Goal: Task Accomplishment & Management: Use online tool/utility

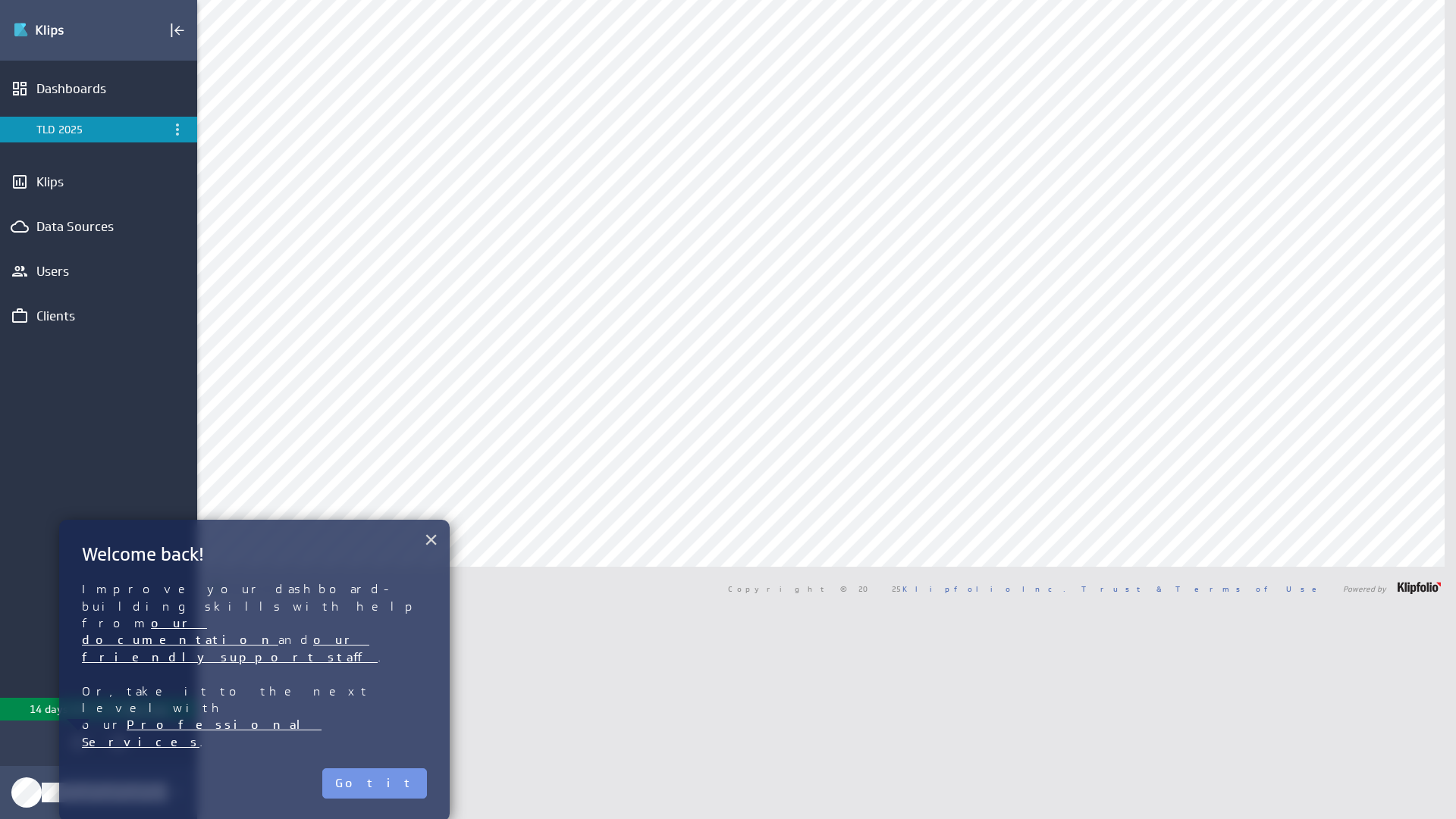
click at [426, 545] on button "×" at bounding box center [431, 539] width 14 height 30
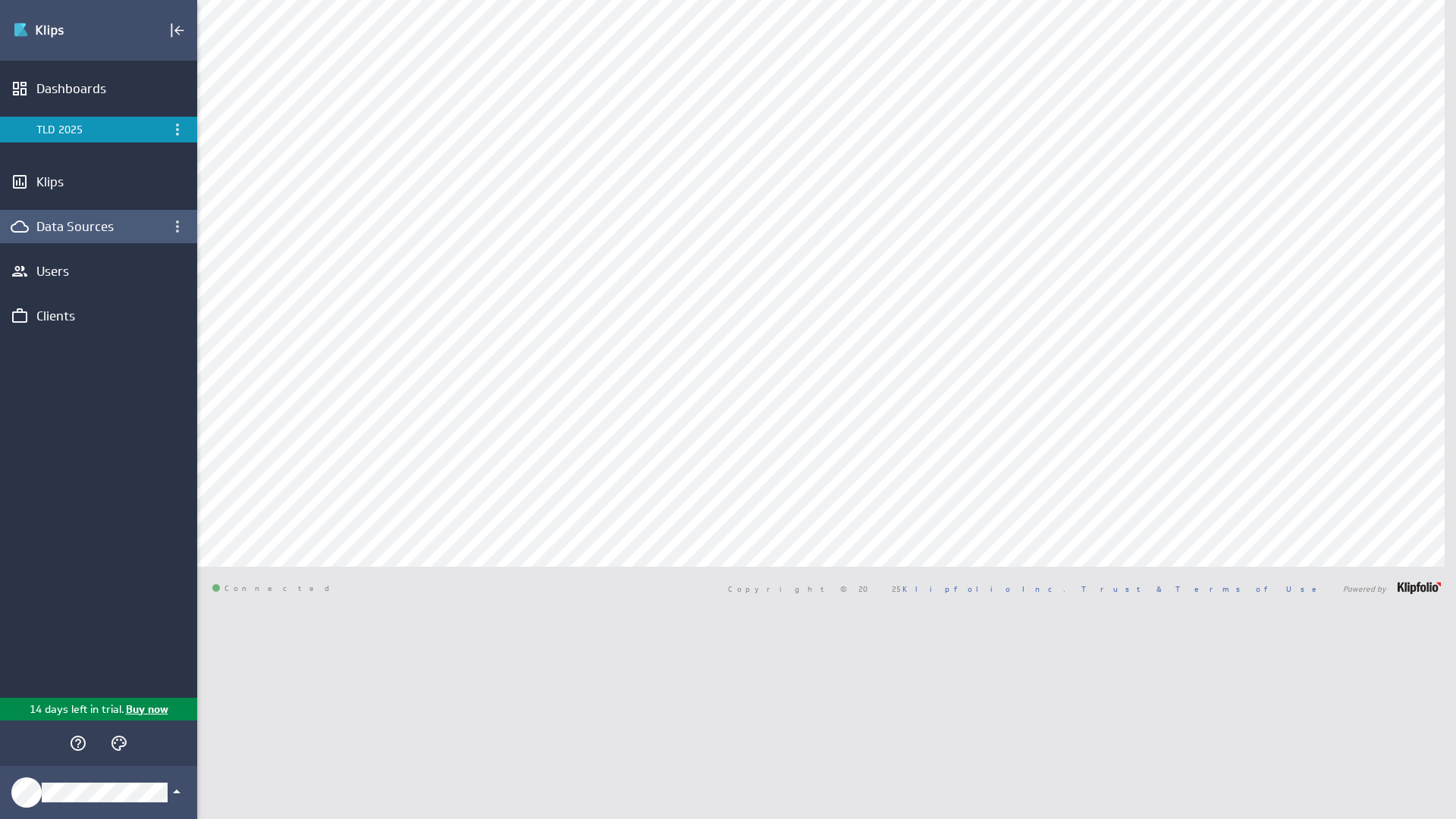
click at [76, 225] on div "Data Sources" at bounding box center [98, 226] width 124 height 17
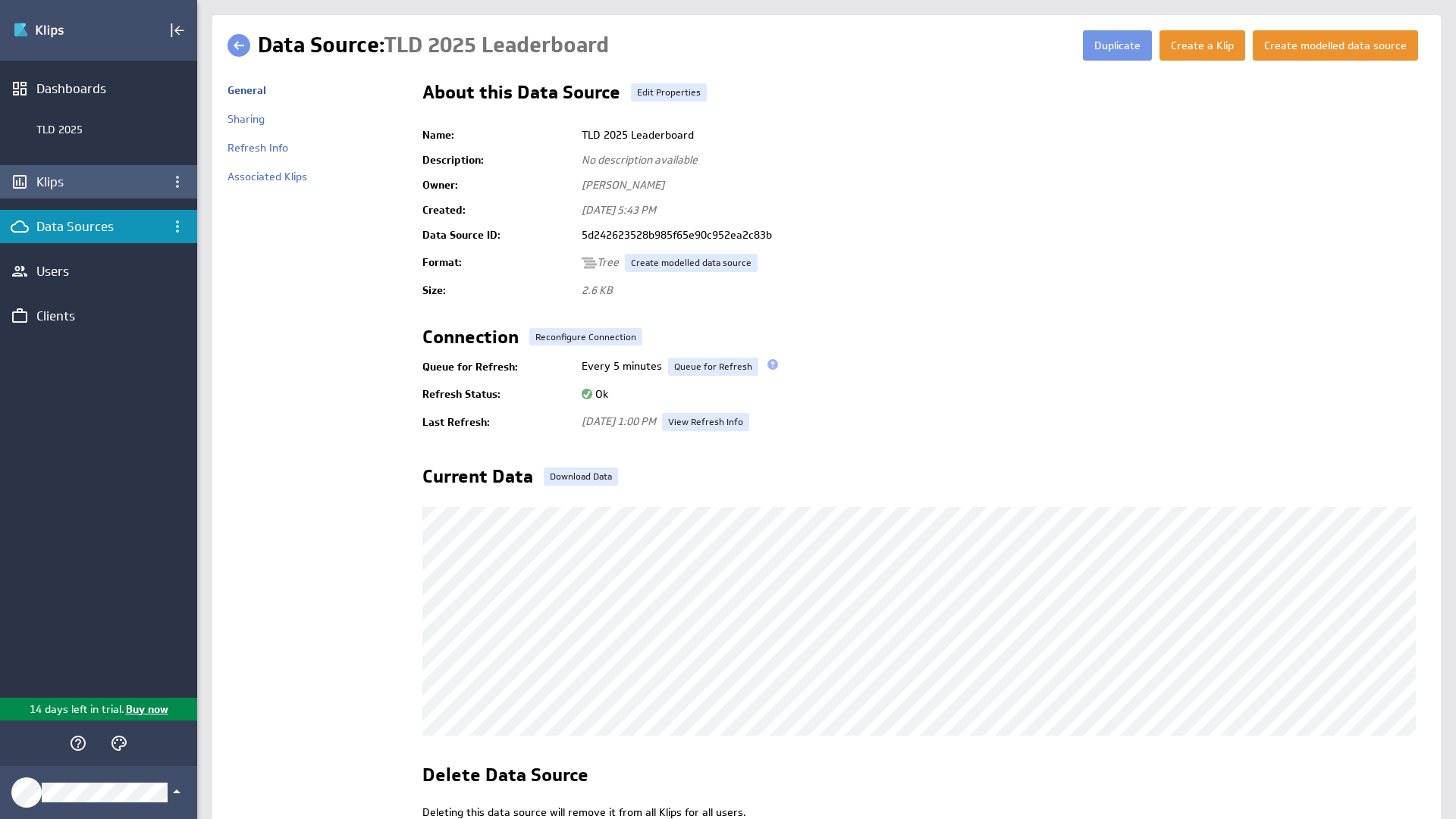
click at [49, 178] on div "Klips" at bounding box center [98, 182] width 124 height 17
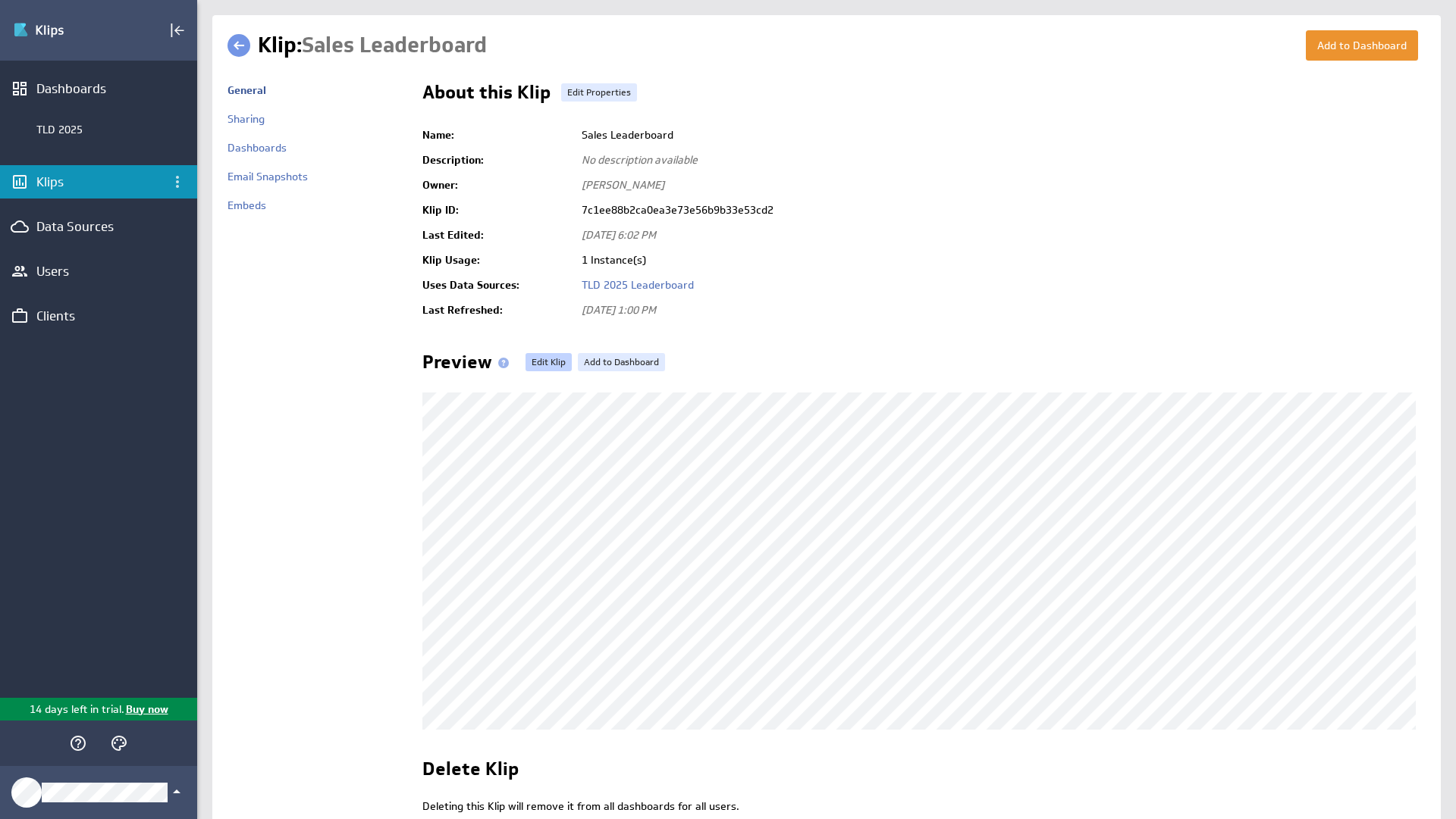
click at [532, 363] on link "Edit Klip" at bounding box center [549, 363] width 46 height 18
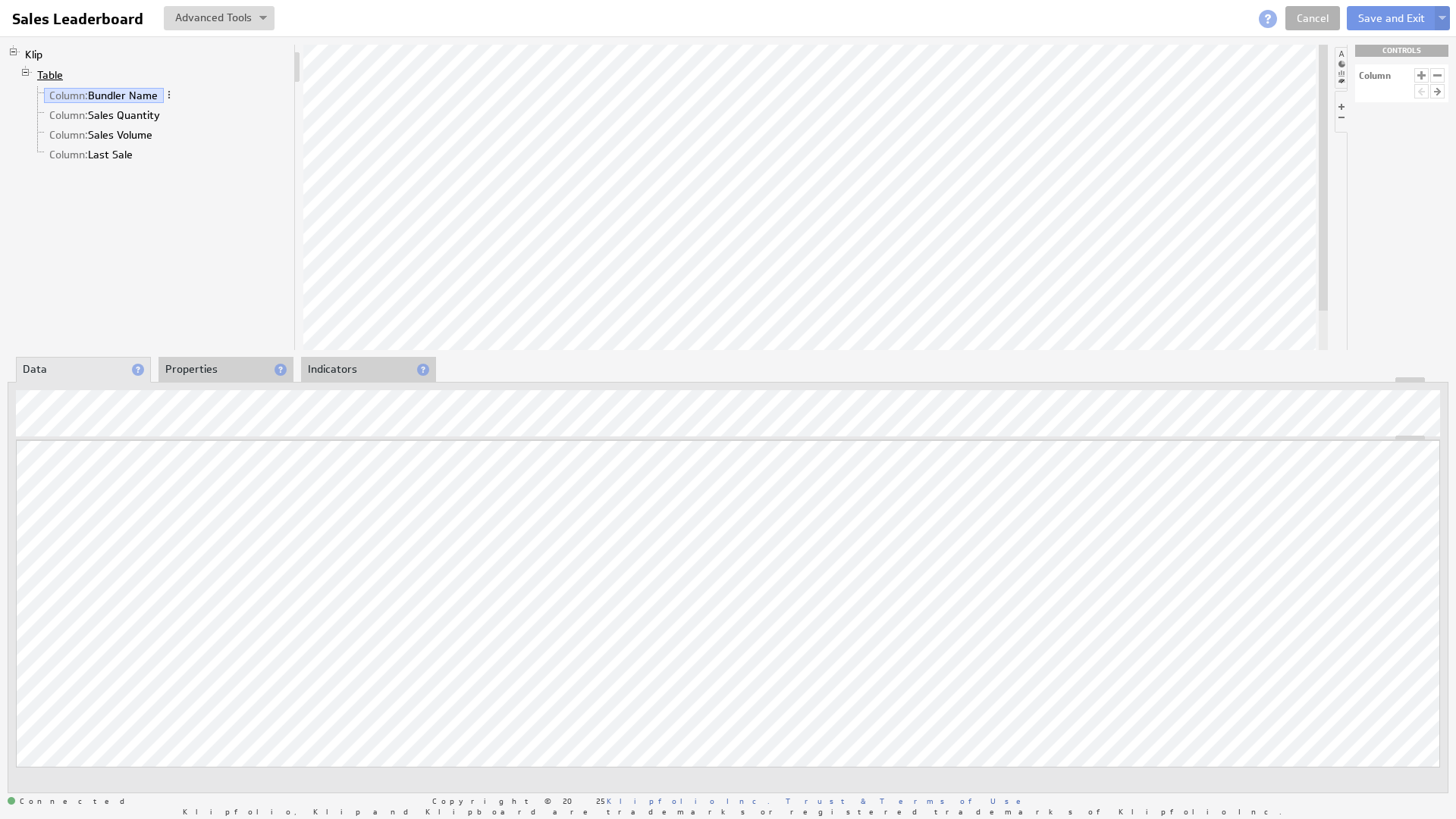
click at [43, 74] on link "Table" at bounding box center [50, 75] width 37 height 15
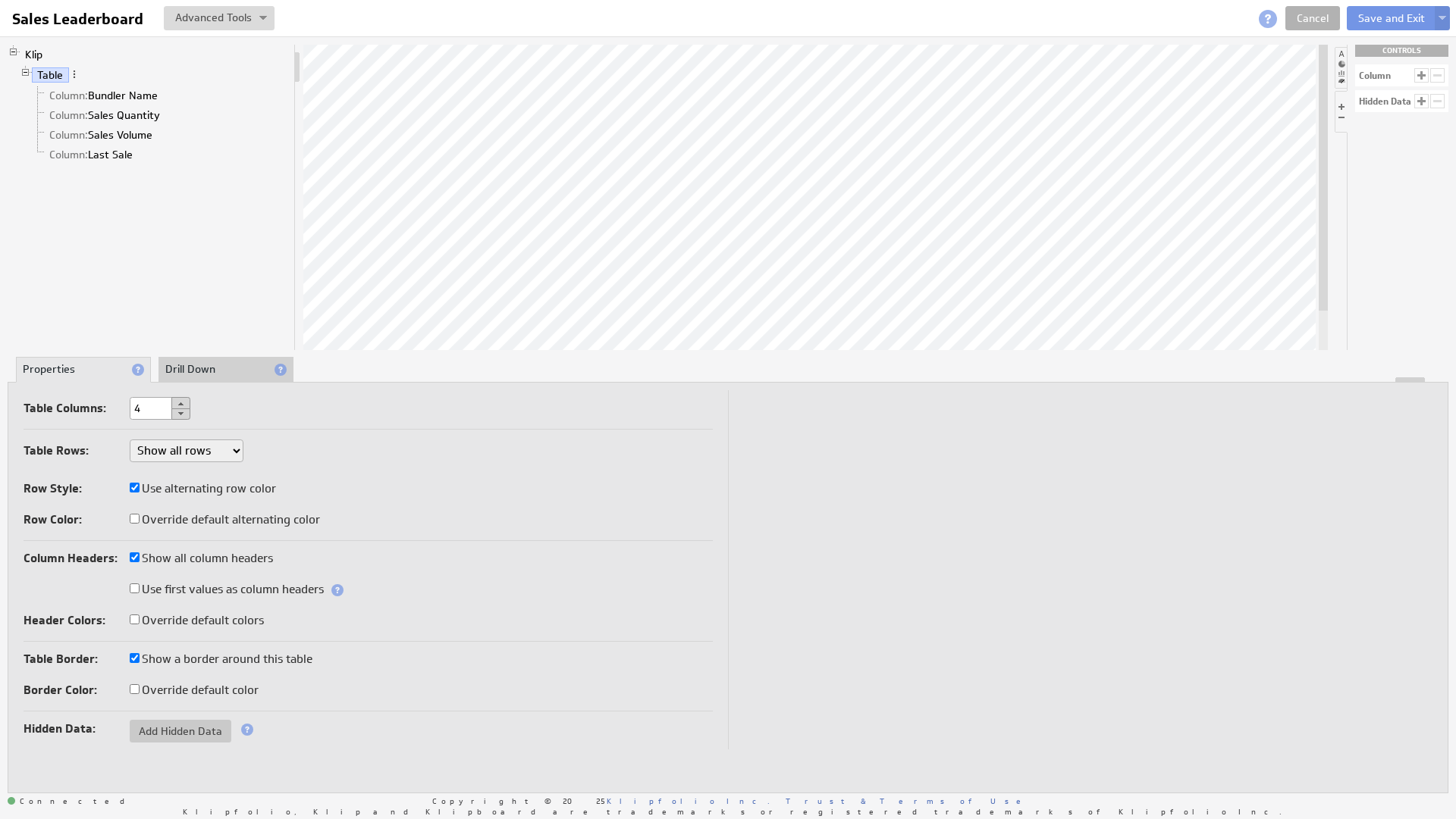
click at [219, 365] on li "Drill Down" at bounding box center [226, 370] width 135 height 26
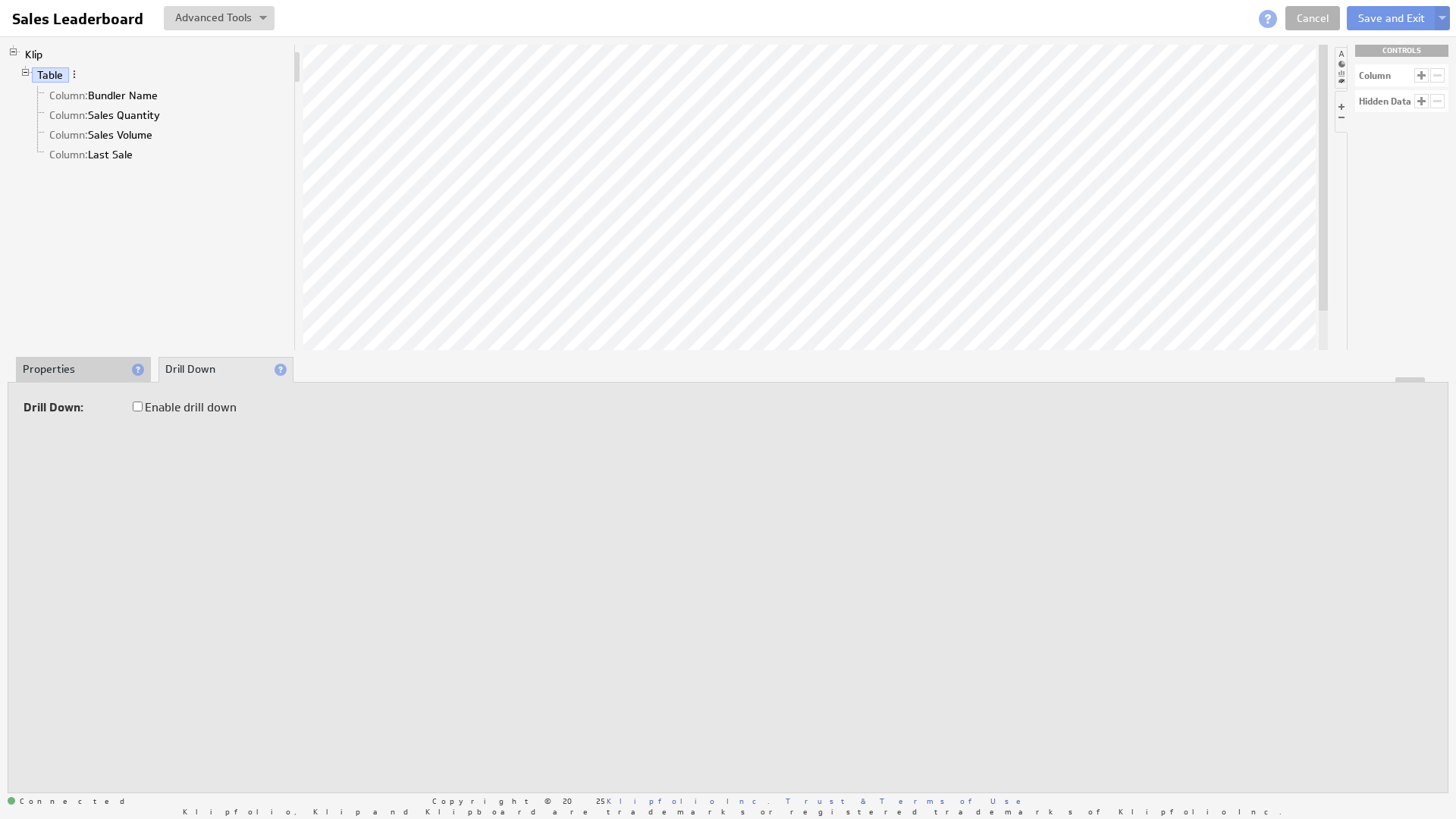
click at [80, 365] on li "Properties" at bounding box center [83, 370] width 135 height 26
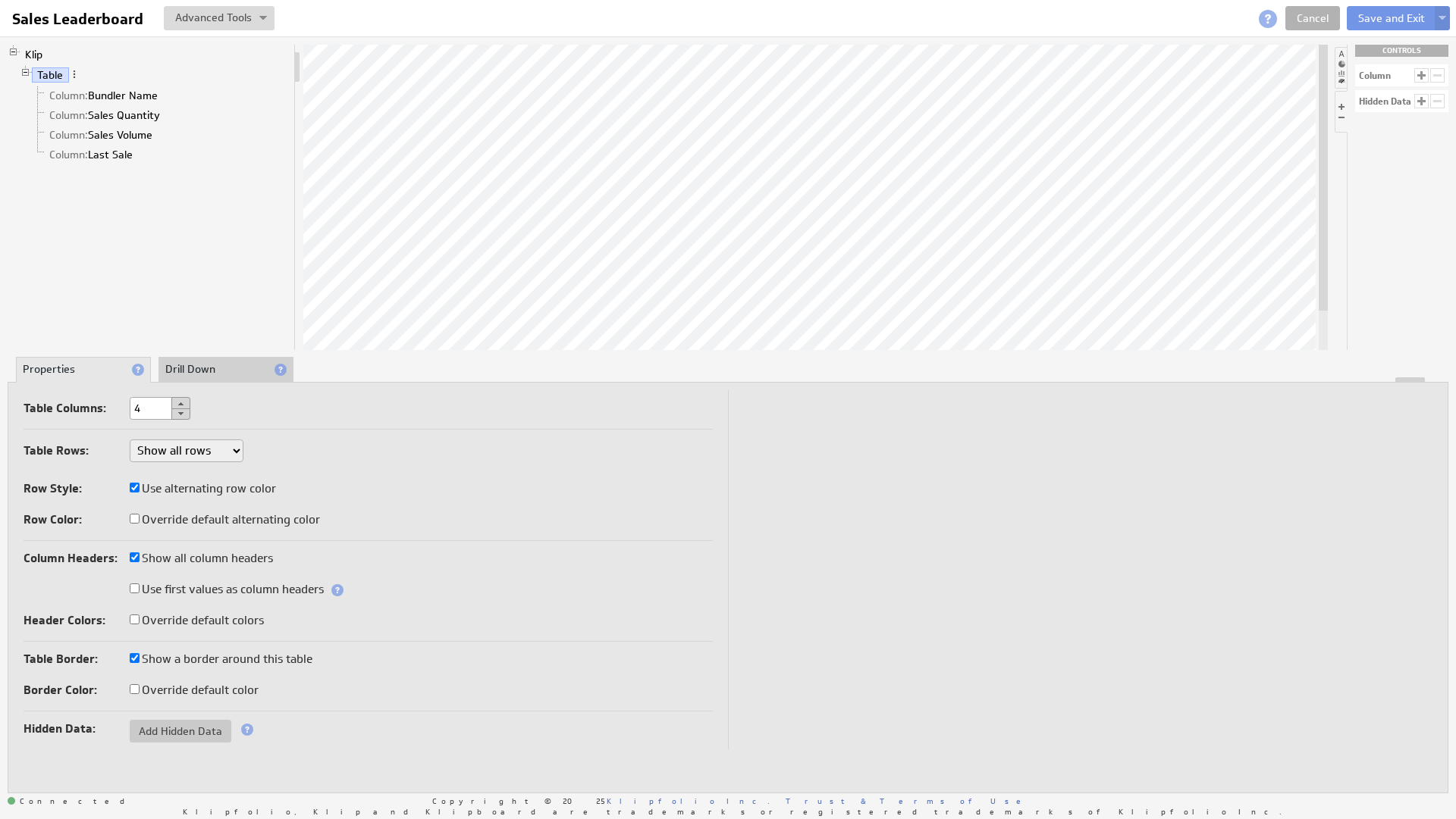
click at [206, 445] on select "Show at most: Show exactly: Show all rows" at bounding box center [187, 450] width 114 height 23
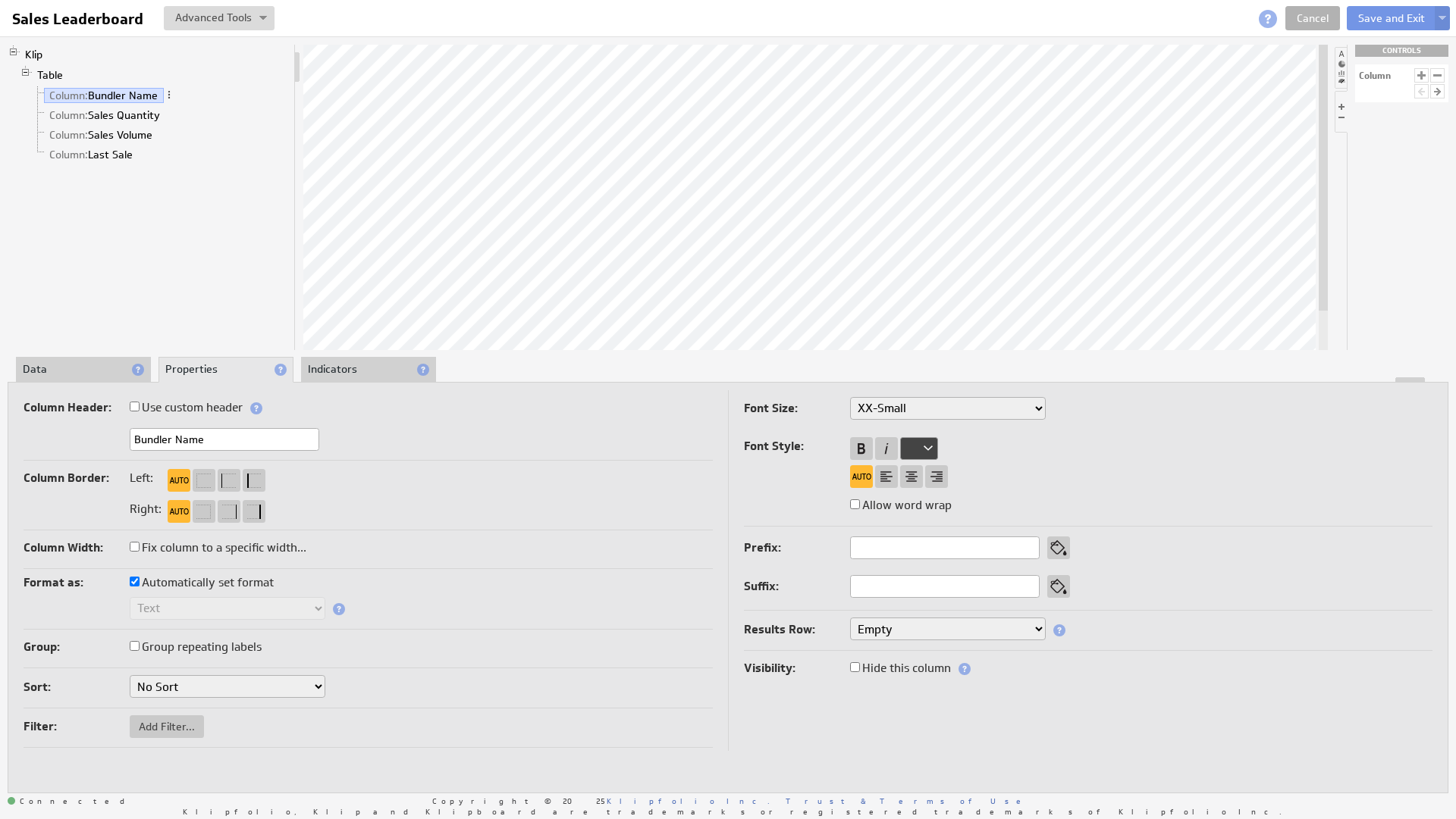
click at [102, 380] on div at bounding box center [728, 380] width 1439 height 5
click at [93, 368] on li "Data" at bounding box center [83, 371] width 135 height 26
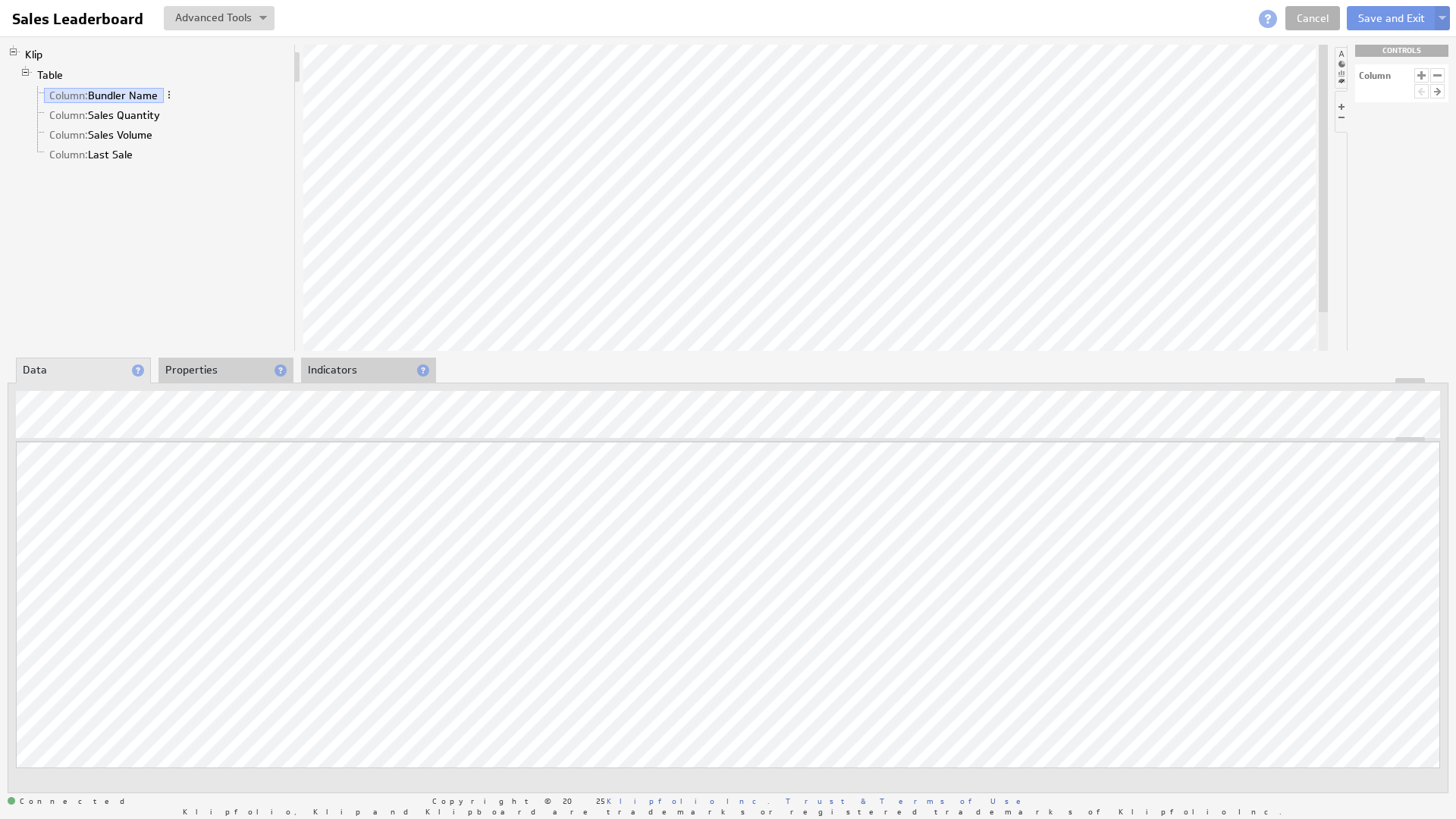
click at [205, 367] on li "Properties" at bounding box center [226, 371] width 135 height 26
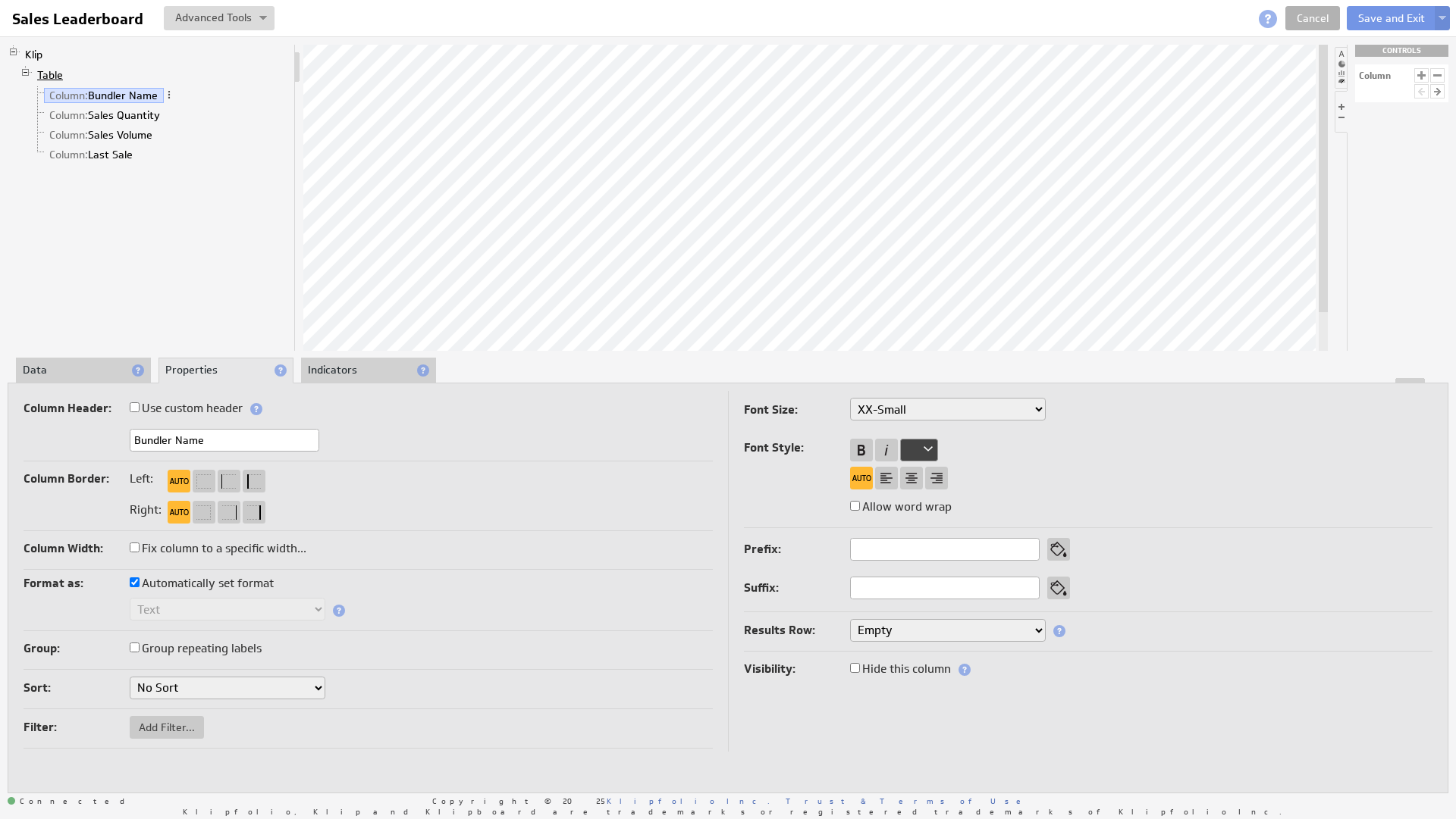
click at [54, 70] on link "Table" at bounding box center [50, 75] width 37 height 15
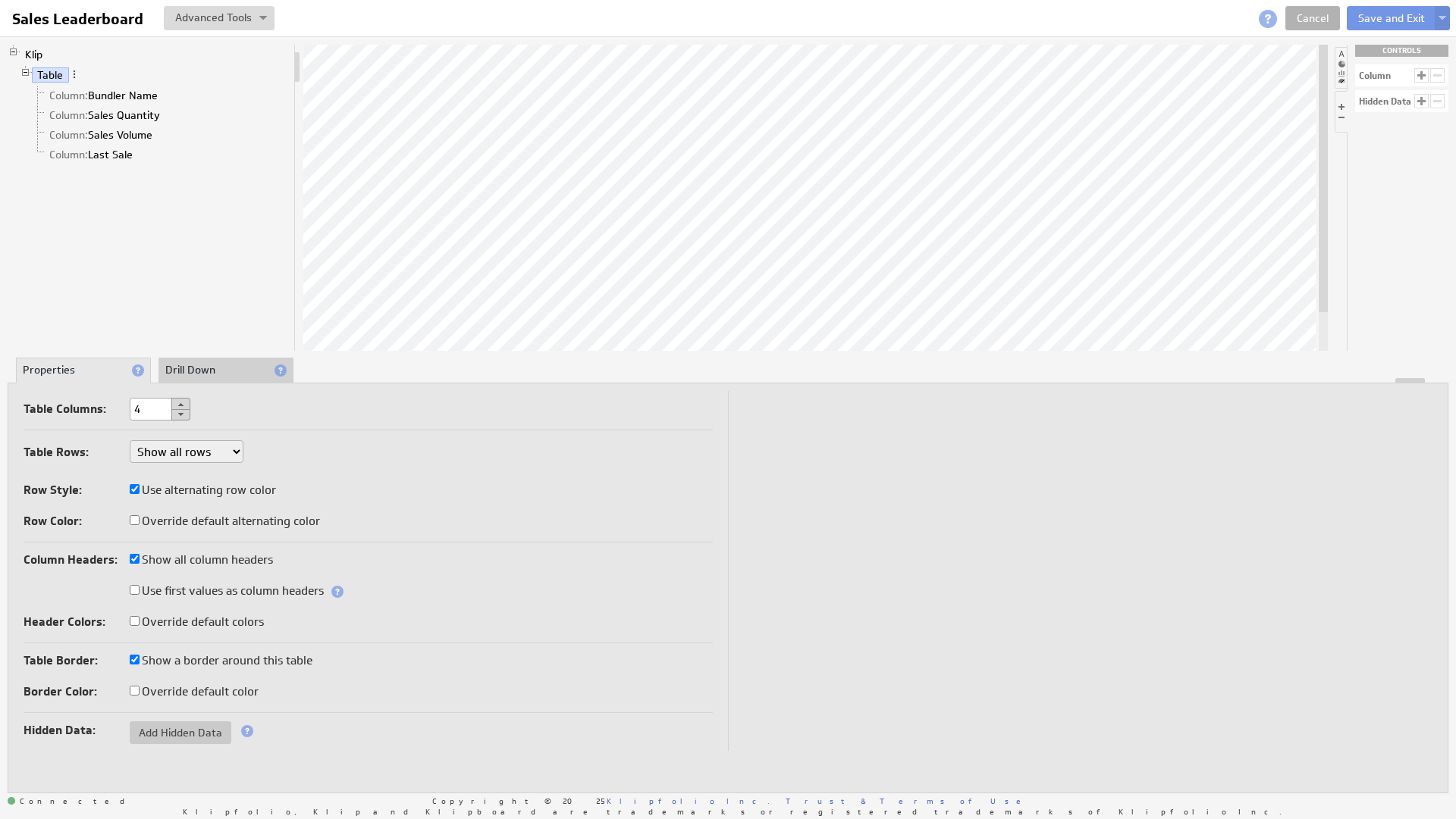
click at [372, 412] on div "Table Columns: 4" at bounding box center [369, 410] width 690 height 25
